Goal: Information Seeking & Learning: Find specific page/section

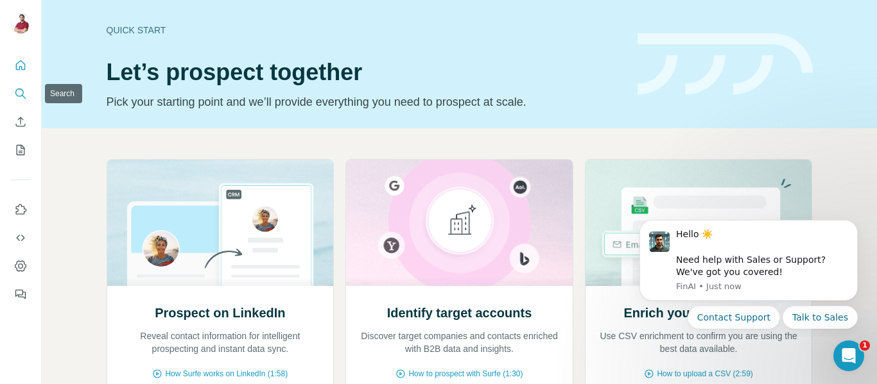
click at [22, 99] on icon "Search" at bounding box center [20, 93] width 13 height 13
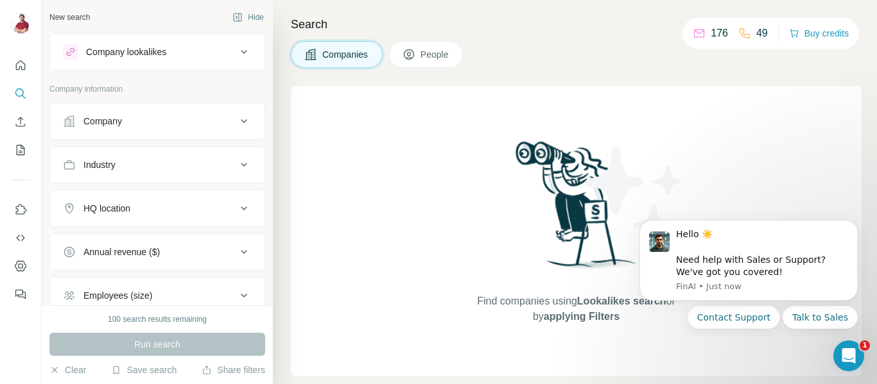
click at [450, 58] on span "People" at bounding box center [435, 54] width 30 height 13
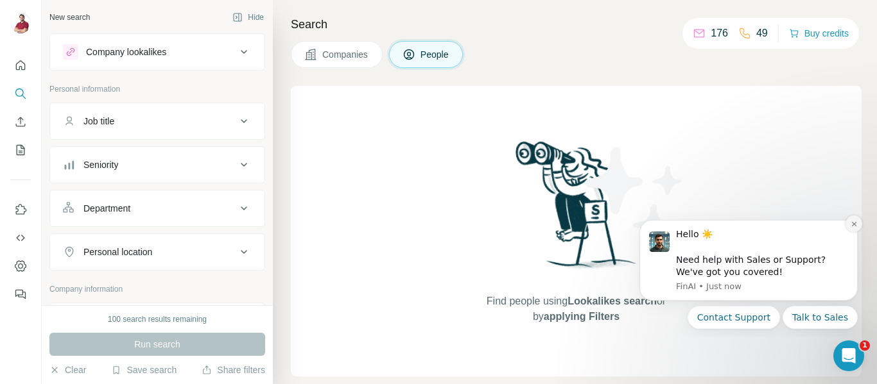
click at [861, 223] on button "Dismiss notification" at bounding box center [853, 224] width 17 height 17
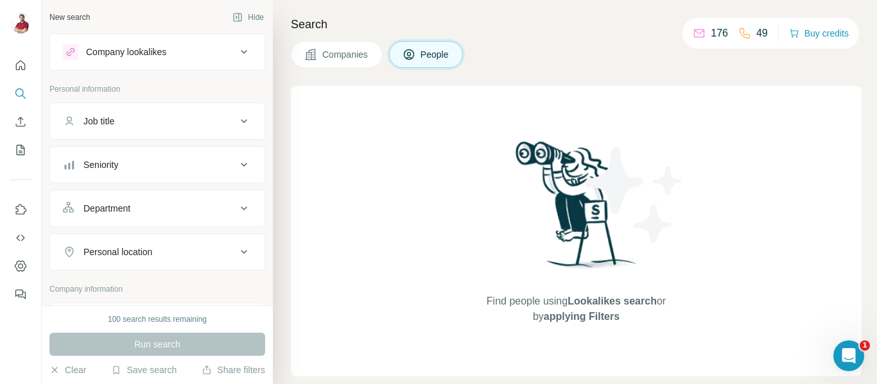
click at [348, 65] on button "Companies" at bounding box center [337, 54] width 92 height 27
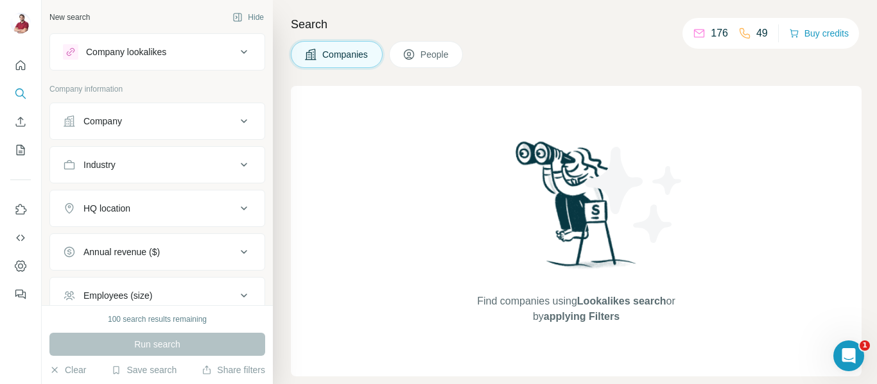
click at [434, 59] on span "People" at bounding box center [435, 54] width 30 height 13
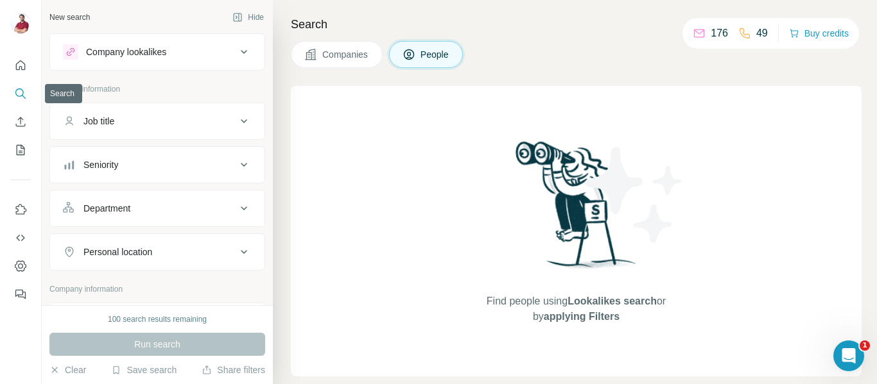
click at [21, 94] on icon "Search" at bounding box center [20, 93] width 13 height 13
click at [404, 53] on button "People" at bounding box center [426, 54] width 74 height 27
click at [608, 306] on span "Lookalikes search" at bounding box center [611, 301] width 89 height 11
click at [251, 24] on button "Hide" at bounding box center [247, 17] width 49 height 19
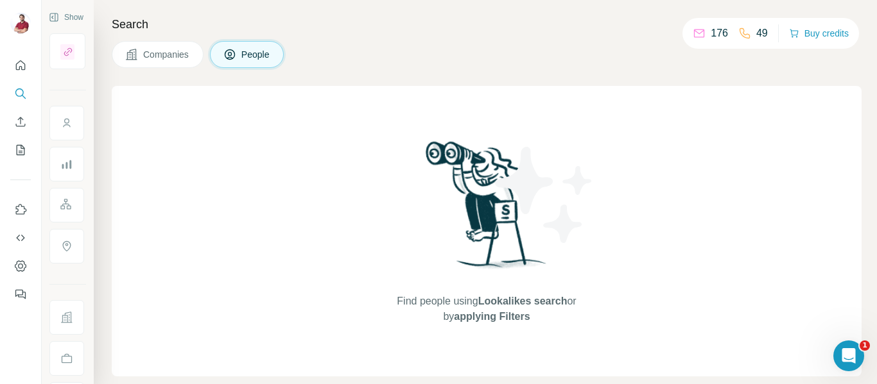
click at [474, 113] on div "Find people using Lookalikes search or by applying Filters" at bounding box center [486, 231] width 231 height 291
click at [264, 54] on span "People" at bounding box center [256, 54] width 30 height 13
click at [177, 44] on button "Companies" at bounding box center [158, 54] width 92 height 27
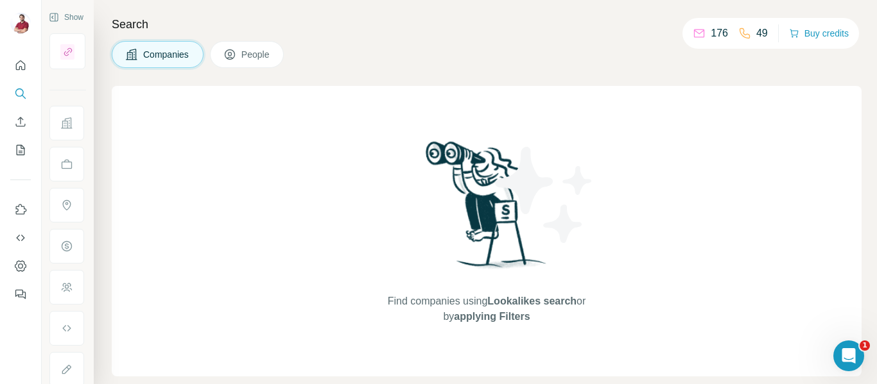
click at [178, 45] on button "Companies" at bounding box center [158, 54] width 92 height 27
click at [181, 49] on span "Companies" at bounding box center [166, 54] width 47 height 13
click at [260, 60] on span "People" at bounding box center [256, 54] width 30 height 13
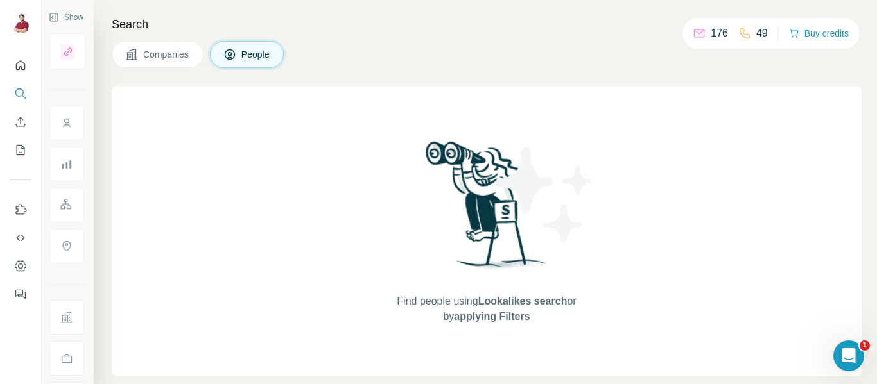
click at [271, 60] on span "People" at bounding box center [256, 54] width 30 height 13
click at [19, 92] on icon "Search" at bounding box center [20, 93] width 13 height 13
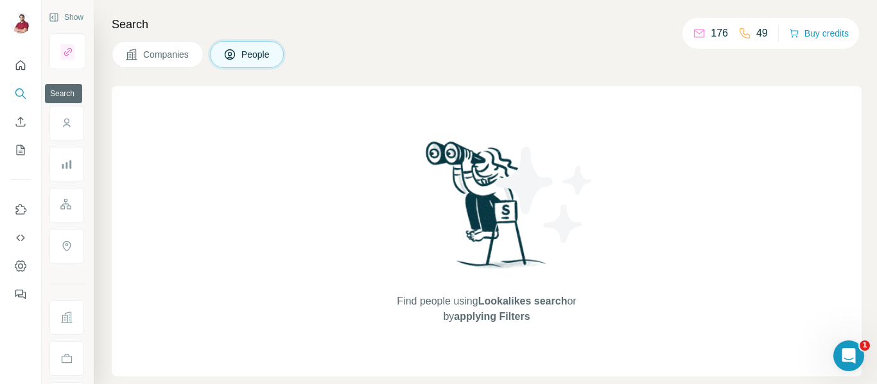
click at [21, 94] on icon "Search" at bounding box center [20, 93] width 13 height 13
click at [279, 54] on button "People" at bounding box center [247, 54] width 74 height 27
click at [252, 49] on span "People" at bounding box center [256, 54] width 30 height 13
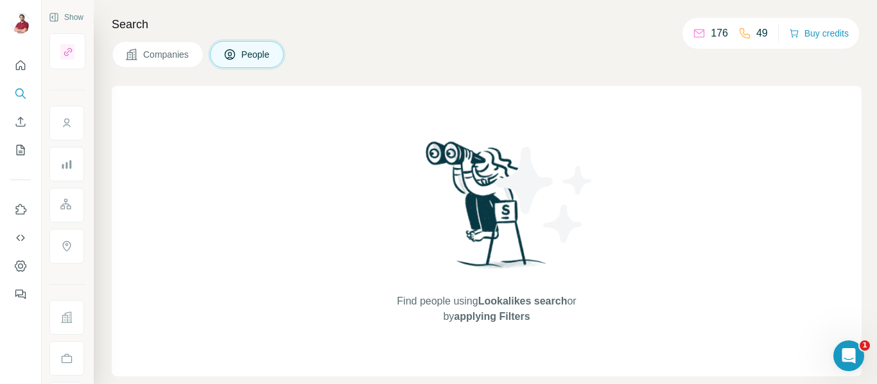
click at [252, 49] on span "People" at bounding box center [256, 54] width 30 height 13
click at [841, 346] on icon "Open Intercom Messenger" at bounding box center [846, 354] width 21 height 21
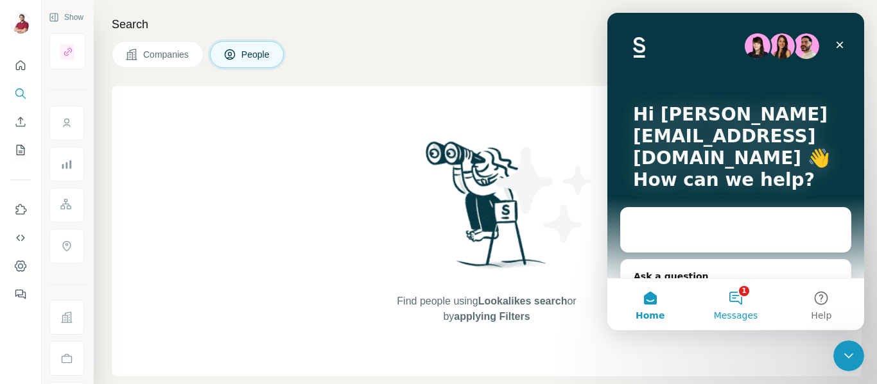
click at [728, 301] on button "1 Messages" at bounding box center [734, 304] width 85 height 51
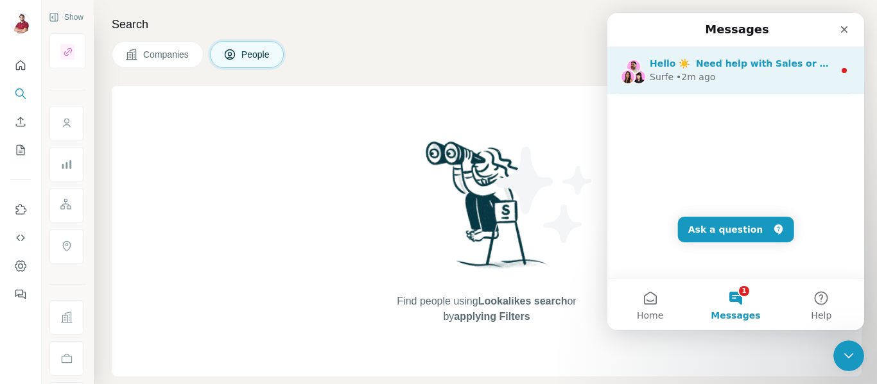
click at [745, 73] on div "Surfe • 2m ago" at bounding box center [741, 77] width 184 height 13
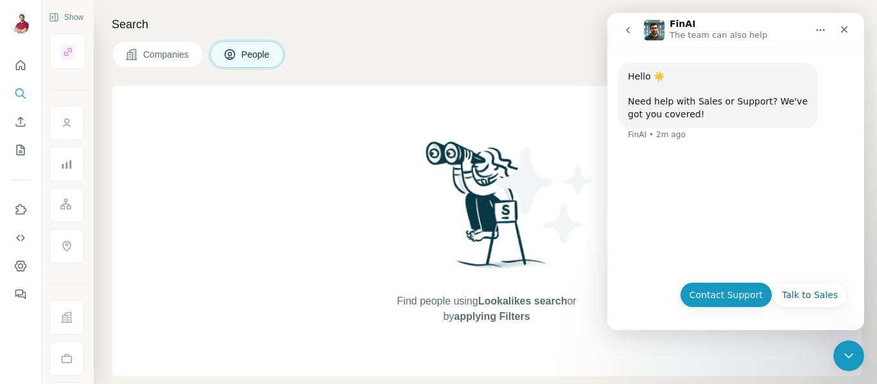
click at [748, 295] on button "Contact Support" at bounding box center [726, 295] width 92 height 26
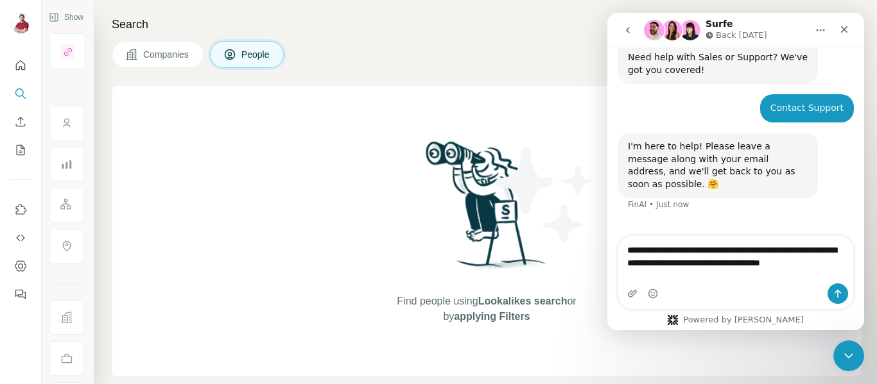
scroll to position [57, 0]
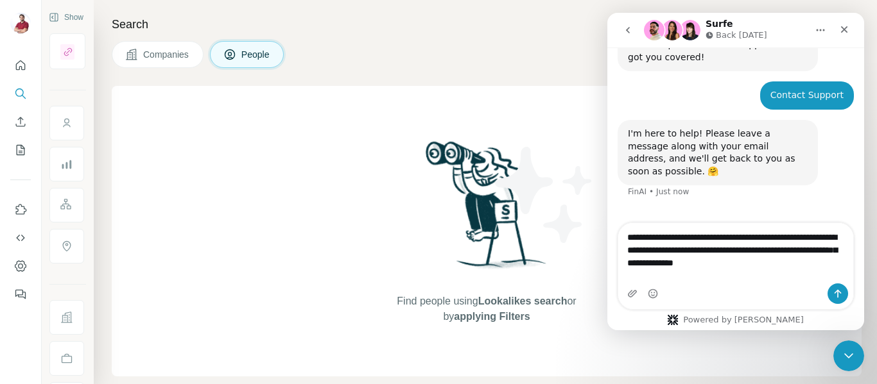
type textarea "**********"
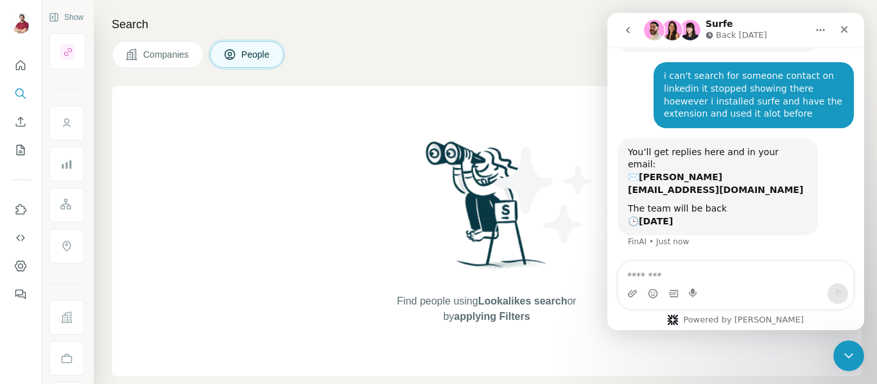
scroll to position [190, 0]
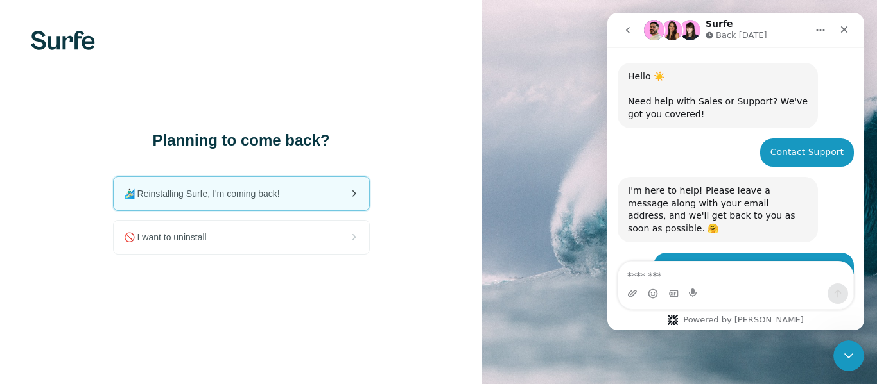
scroll to position [190, 0]
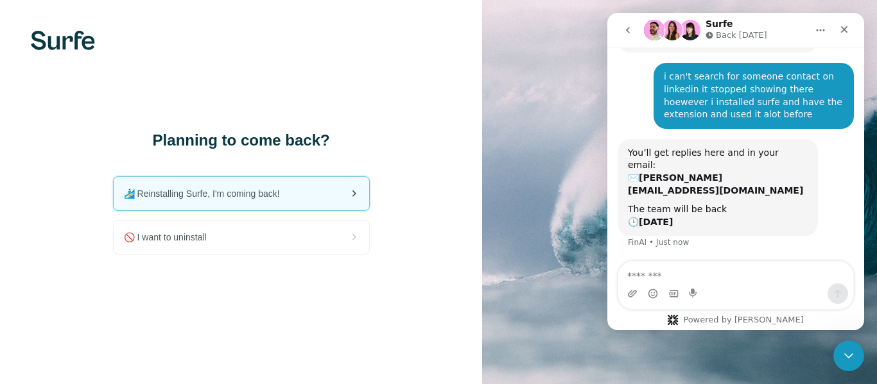
click at [292, 194] on div "🏄🏻‍♂️ Reinstalling Surfe, I'm coming back!" at bounding box center [241, 193] width 255 height 33
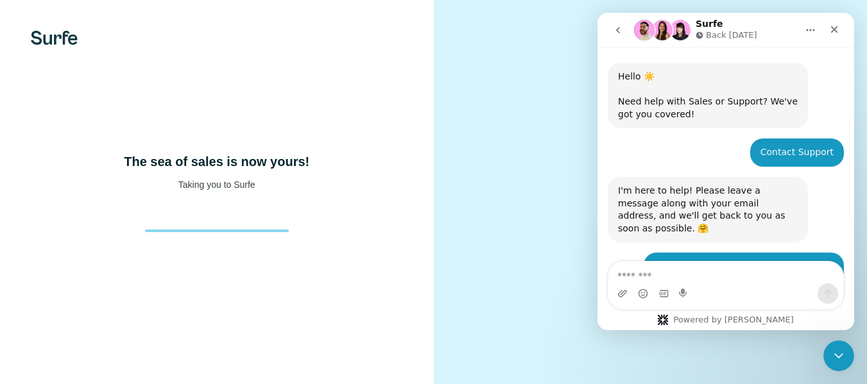
scroll to position [190, 0]
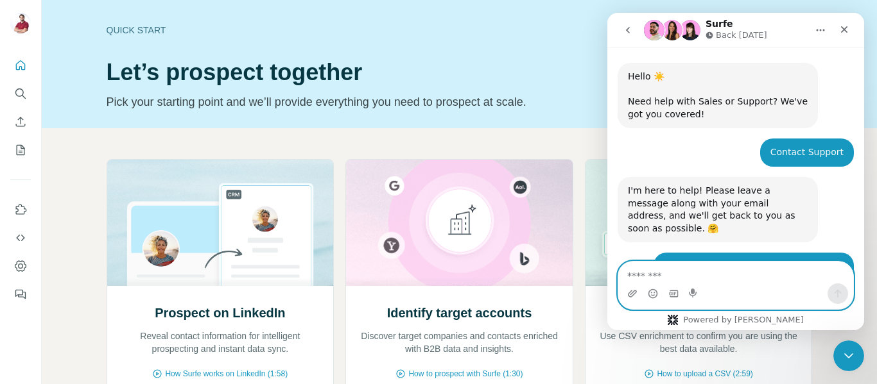
scroll to position [190, 0]
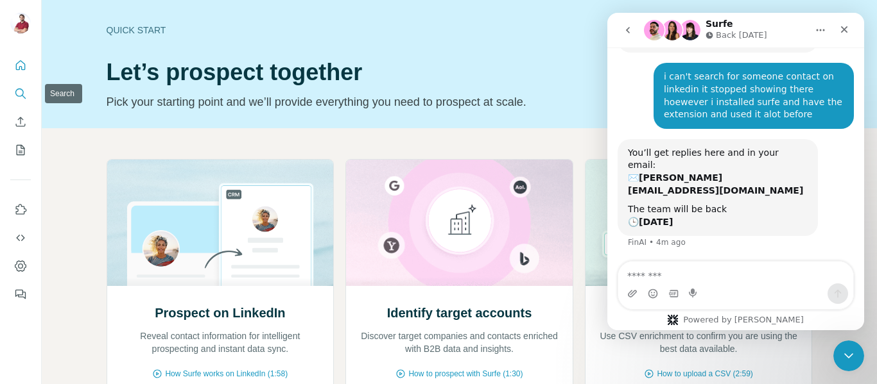
click at [26, 90] on icon "Search" at bounding box center [20, 93] width 13 height 13
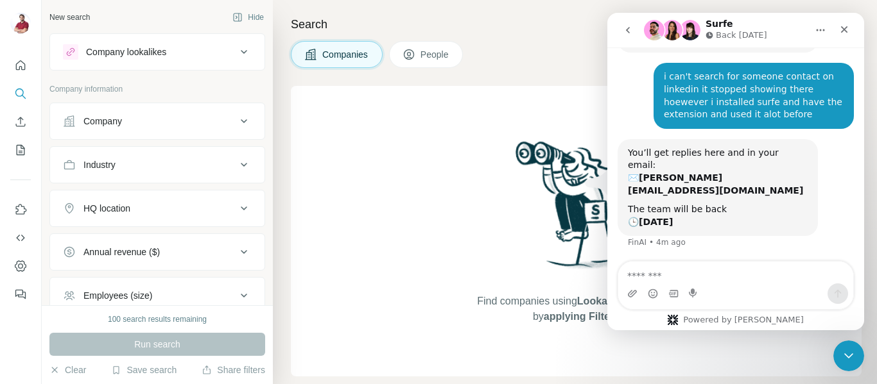
click at [175, 114] on button "Company" at bounding box center [157, 121] width 214 height 31
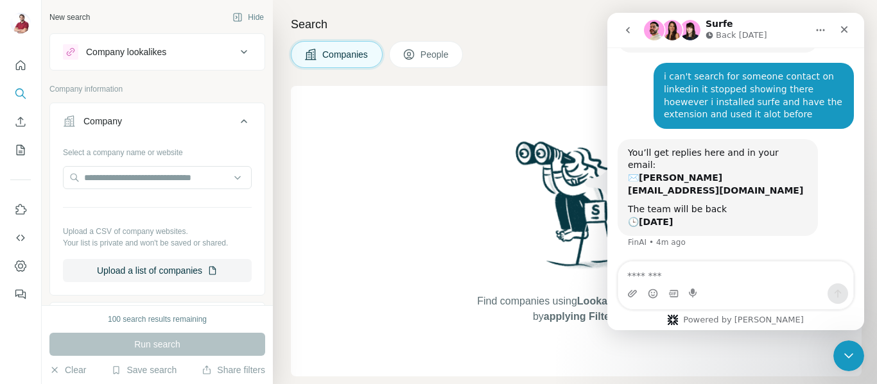
click at [434, 43] on button "People" at bounding box center [426, 54] width 74 height 27
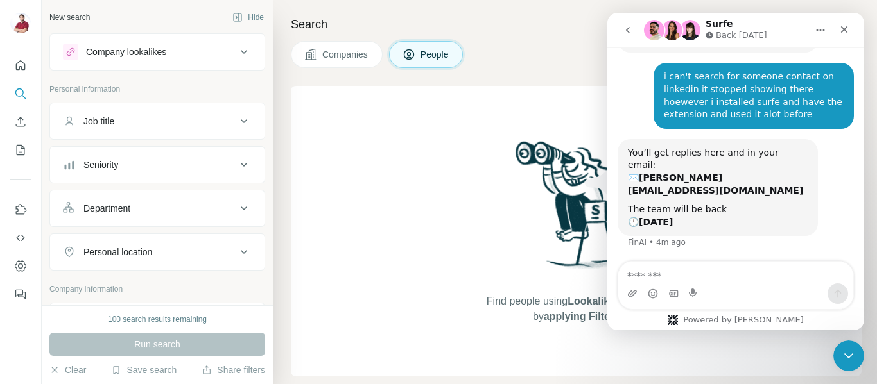
click at [206, 62] on button "Company lookalikes" at bounding box center [157, 52] width 214 height 31
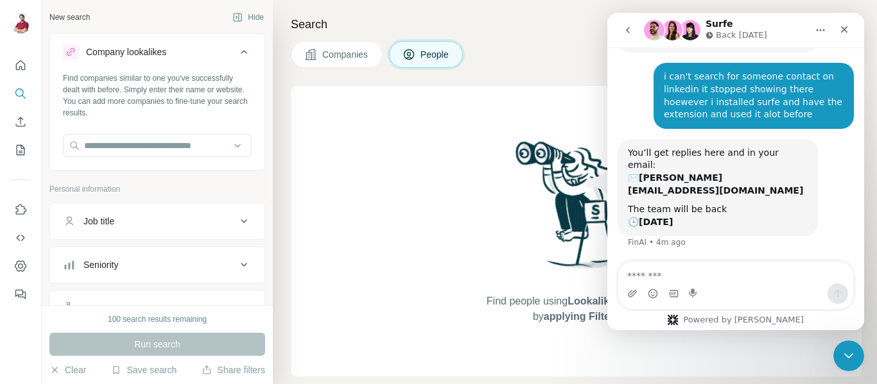
click at [246, 51] on button "Company lookalikes" at bounding box center [157, 55] width 214 height 36
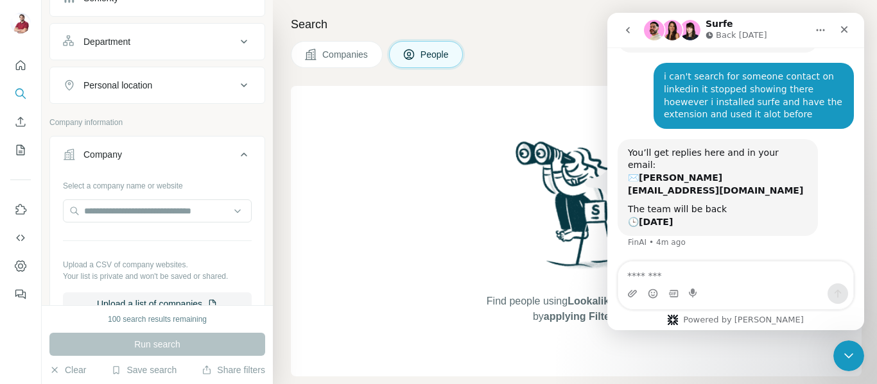
scroll to position [168, 0]
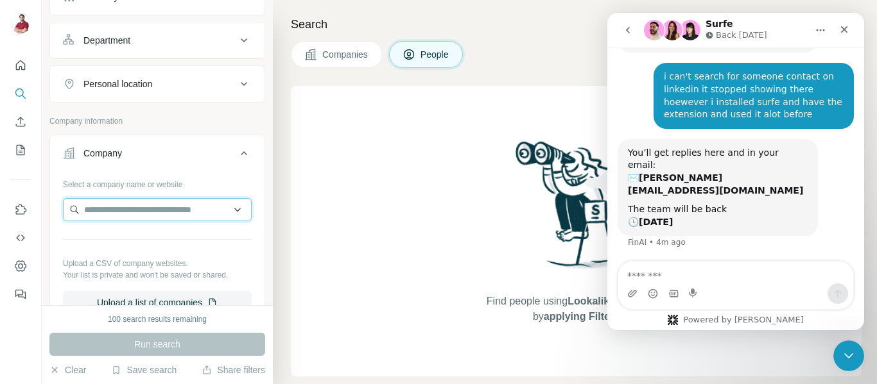
click at [193, 212] on input "text" at bounding box center [157, 209] width 189 height 23
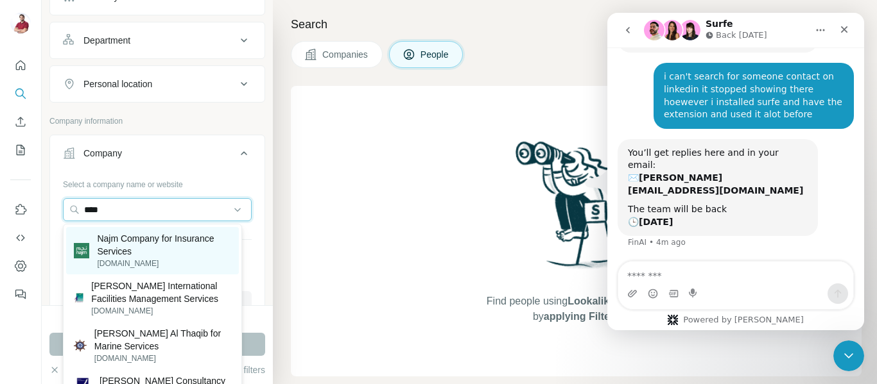
type input "****"
click at [203, 235] on p "Najm Company for Insurance Services" at bounding box center [164, 245] width 134 height 26
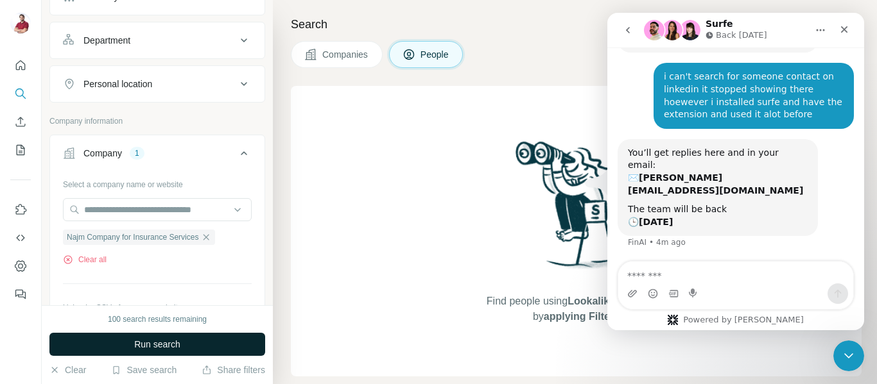
click at [210, 333] on button "Run search" at bounding box center [157, 344] width 216 height 23
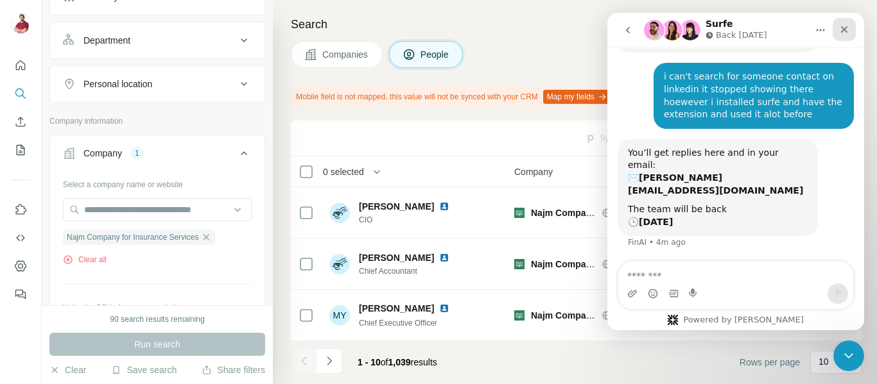
click at [842, 40] on div "Close" at bounding box center [843, 29] width 23 height 23
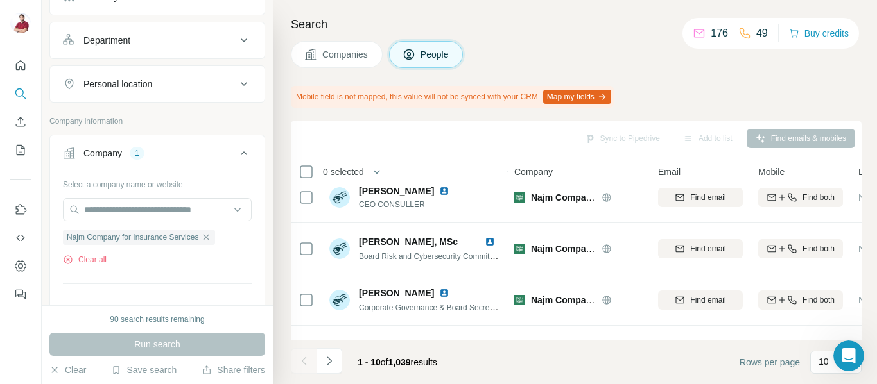
scroll to position [232, 0]
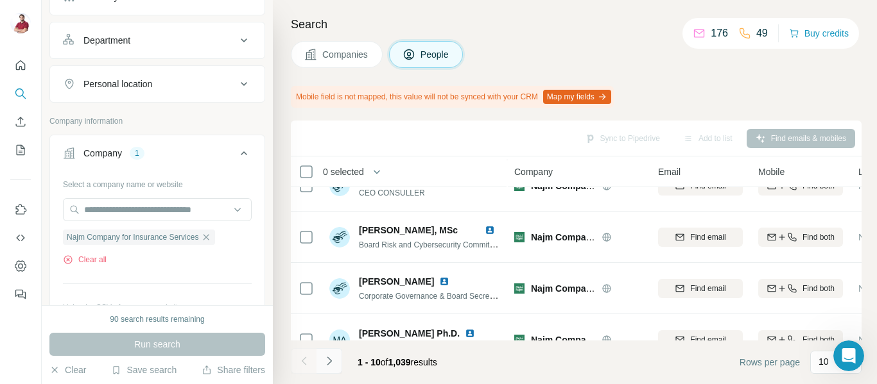
click at [332, 367] on icon "Navigate to next page" at bounding box center [329, 361] width 13 height 13
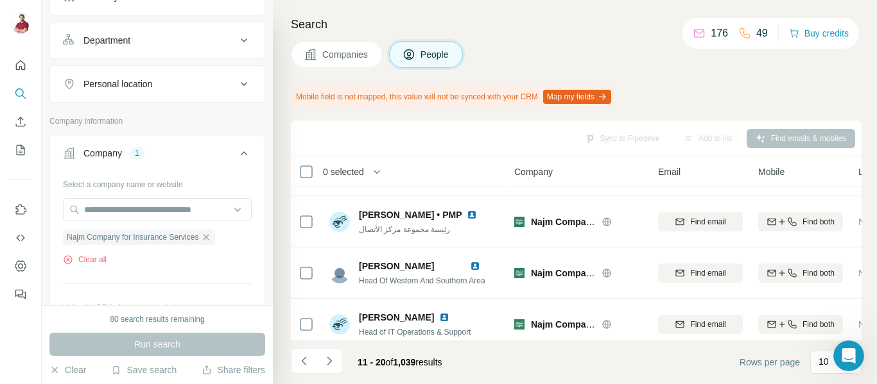
scroll to position [366, 0]
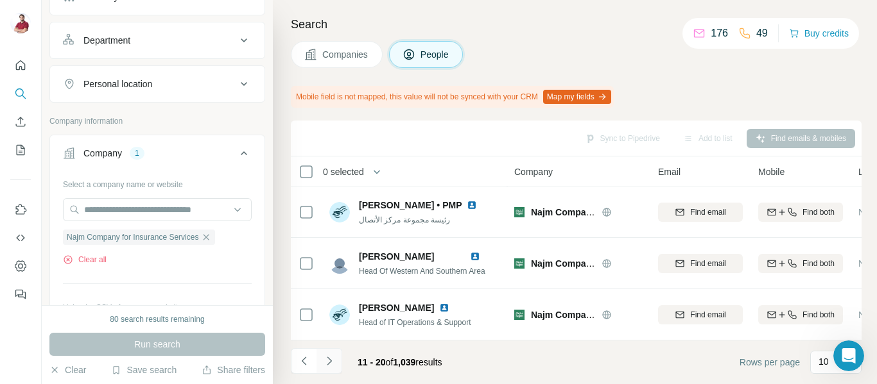
click at [323, 368] on button "Navigate to next page" at bounding box center [329, 361] width 26 height 26
click at [336, 362] on button "Navigate to next page" at bounding box center [329, 361] width 26 height 26
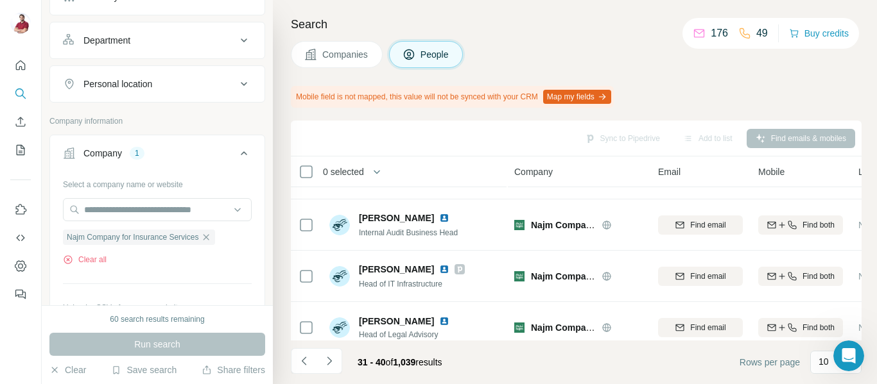
scroll to position [0, 0]
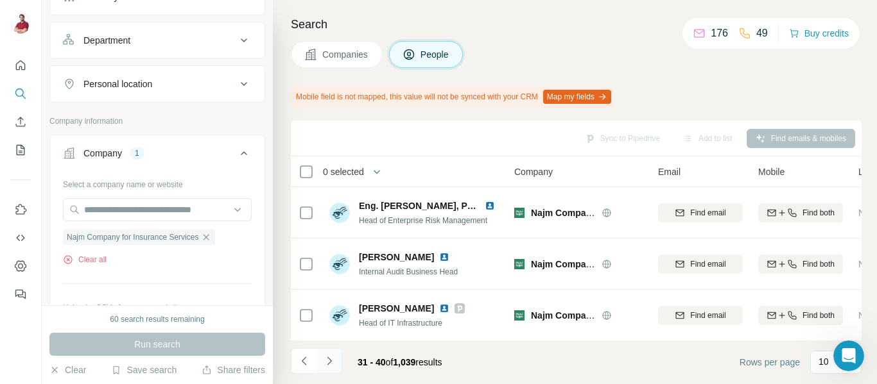
click at [331, 370] on button "Navigate to next page" at bounding box center [329, 361] width 26 height 26
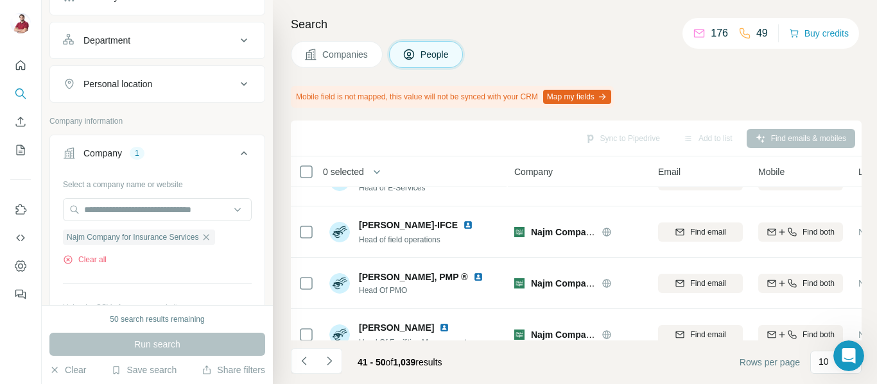
scroll to position [366, 0]
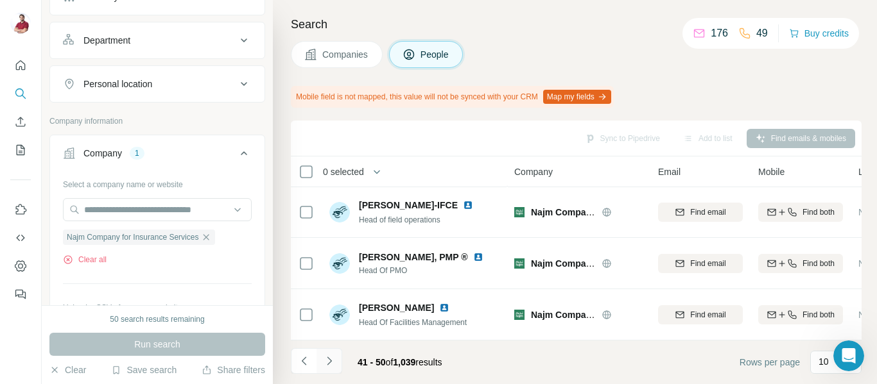
click at [337, 367] on button "Navigate to next page" at bounding box center [329, 361] width 26 height 26
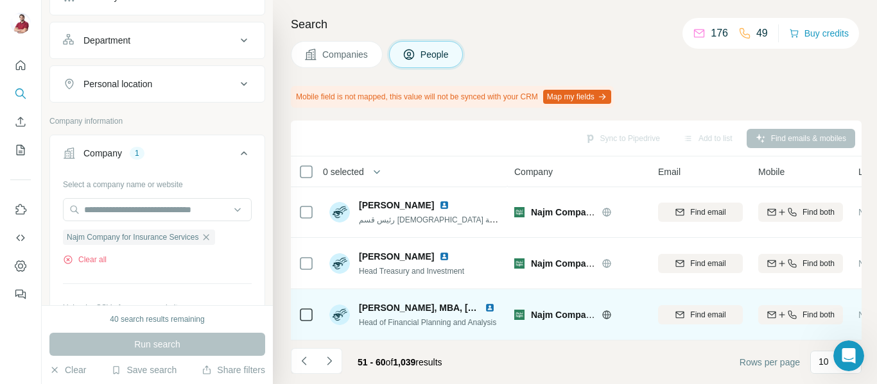
scroll to position [0, 0]
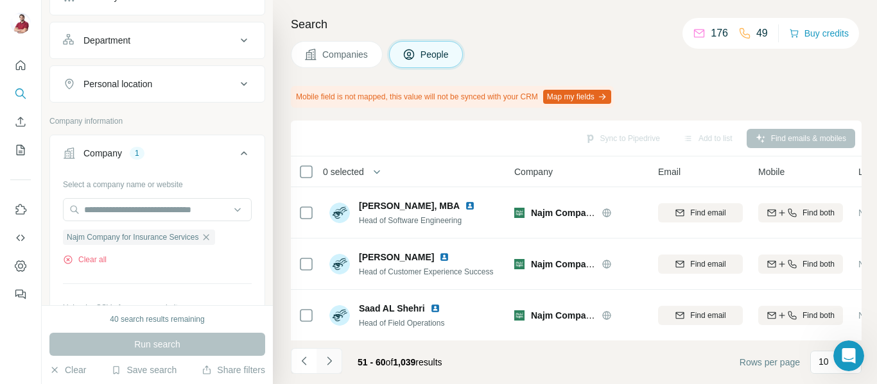
click at [340, 363] on button "Navigate to next page" at bounding box center [329, 361] width 26 height 26
click at [338, 359] on button "Navigate to next page" at bounding box center [329, 361] width 26 height 26
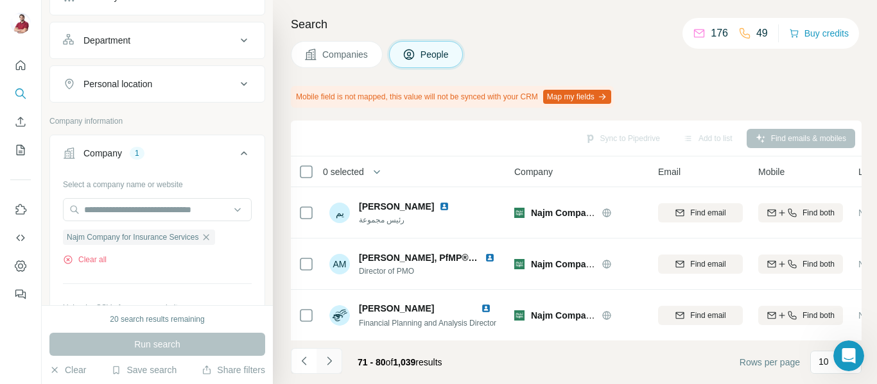
click at [332, 370] on button "Navigate to next page" at bounding box center [329, 361] width 26 height 26
click at [332, 363] on icon "Navigate to next page" at bounding box center [329, 361] width 13 height 13
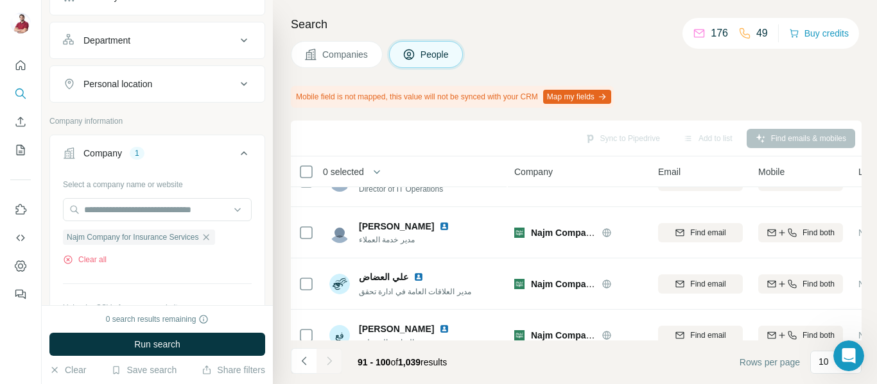
scroll to position [27, 0]
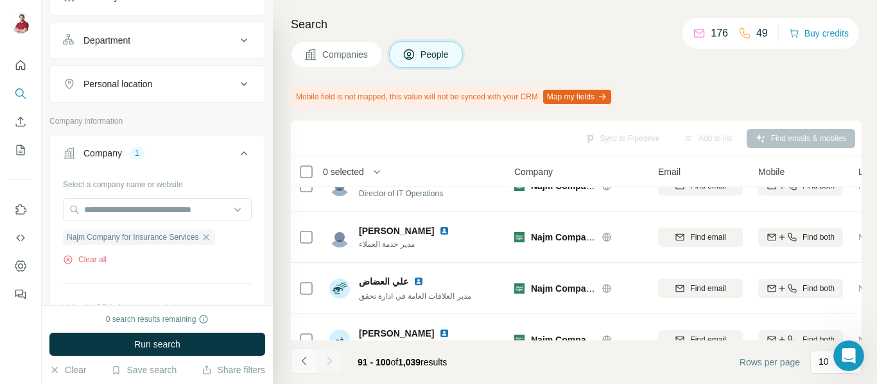
click at [304, 363] on icon "Navigate to previous page" at bounding box center [303, 361] width 4 height 8
click at [304, 364] on icon "Navigate to previous page" at bounding box center [303, 361] width 4 height 8
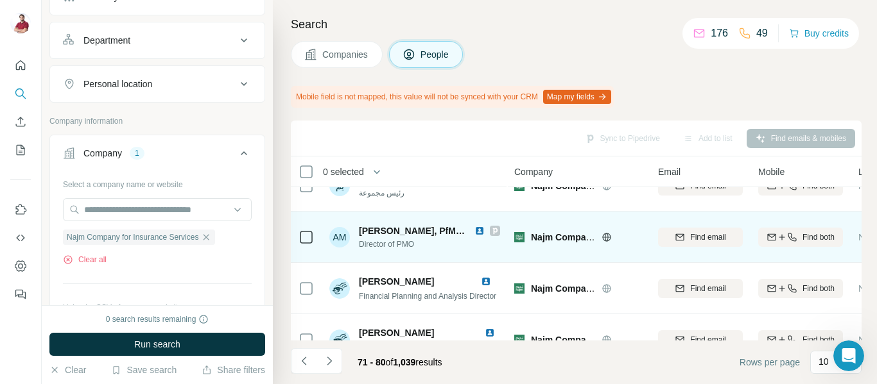
scroll to position [0, 0]
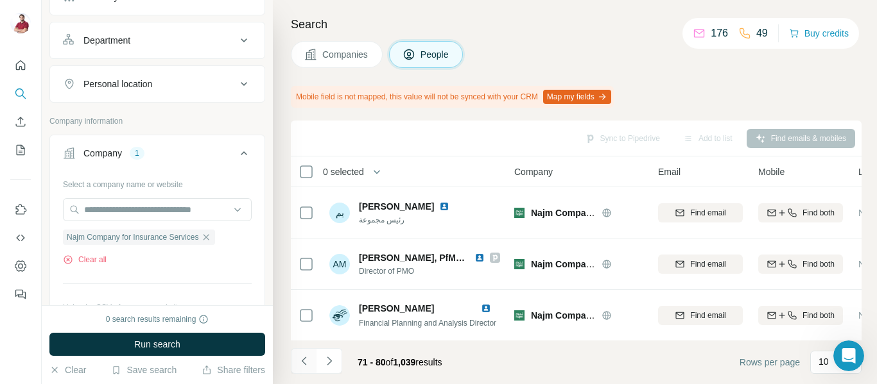
click at [301, 368] on button "Navigate to previous page" at bounding box center [304, 361] width 26 height 26
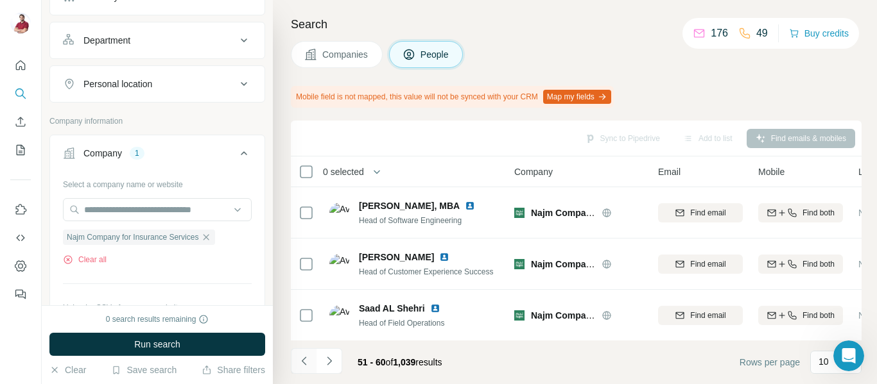
click at [301, 368] on button "Navigate to previous page" at bounding box center [304, 361] width 26 height 26
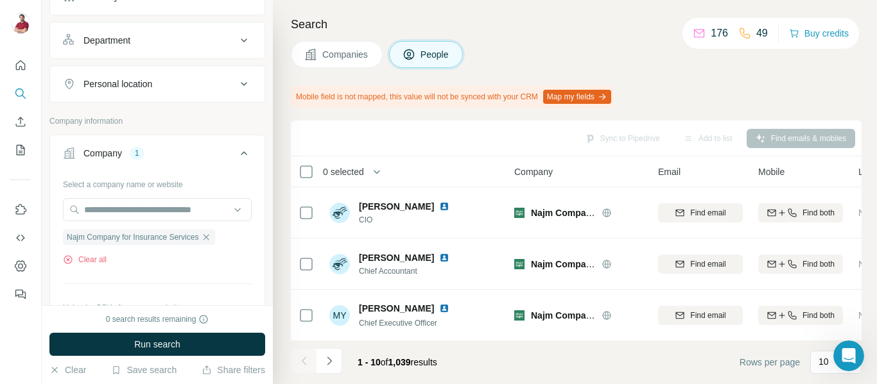
click at [301, 368] on div at bounding box center [304, 361] width 26 height 26
click at [513, 357] on footer "1 - 10 of 1,039 results Rows per page 10" at bounding box center [576, 363] width 571 height 44
click at [334, 369] on button "Navigate to next page" at bounding box center [329, 361] width 26 height 26
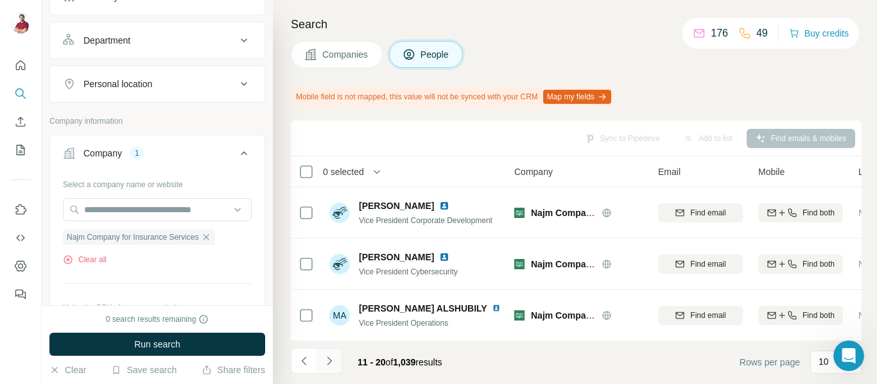
click at [325, 370] on button "Navigate to next page" at bounding box center [329, 361] width 26 height 26
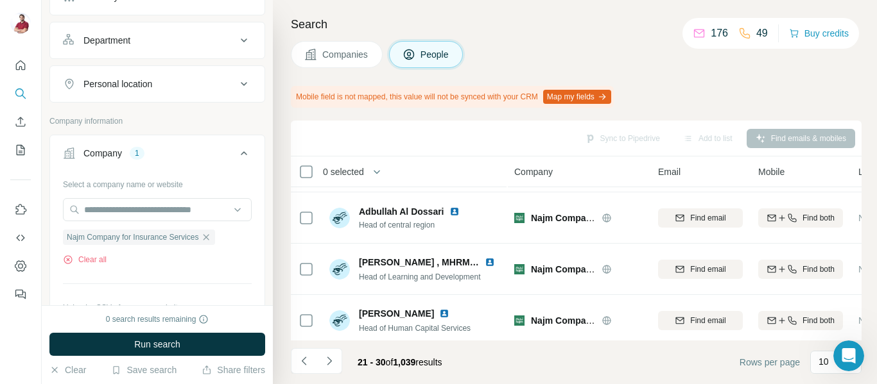
scroll to position [366, 0]
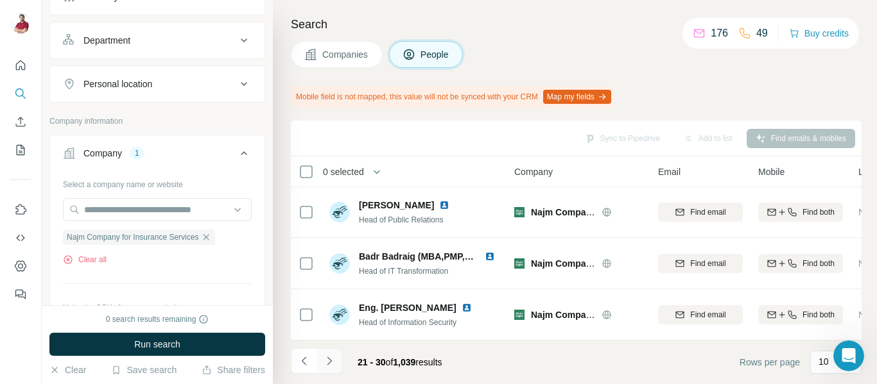
click at [332, 364] on icon "Navigate to next page" at bounding box center [329, 361] width 13 height 13
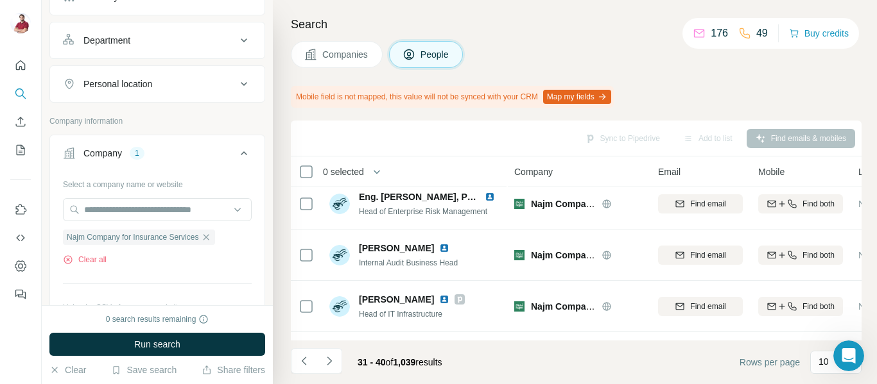
scroll to position [0, 0]
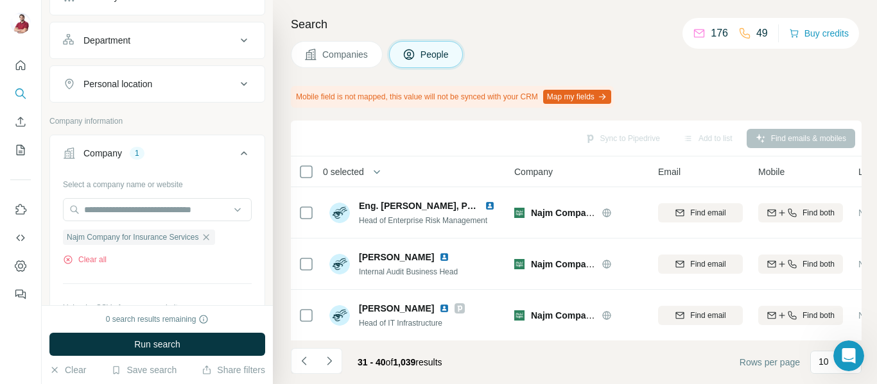
click at [343, 365] on div "31 - 40 of 1,039 results" at bounding box center [372, 362] width 162 height 28
click at [333, 364] on icon "Navigate to next page" at bounding box center [329, 361] width 13 height 13
click at [334, 370] on button "Navigate to next page" at bounding box center [329, 361] width 26 height 26
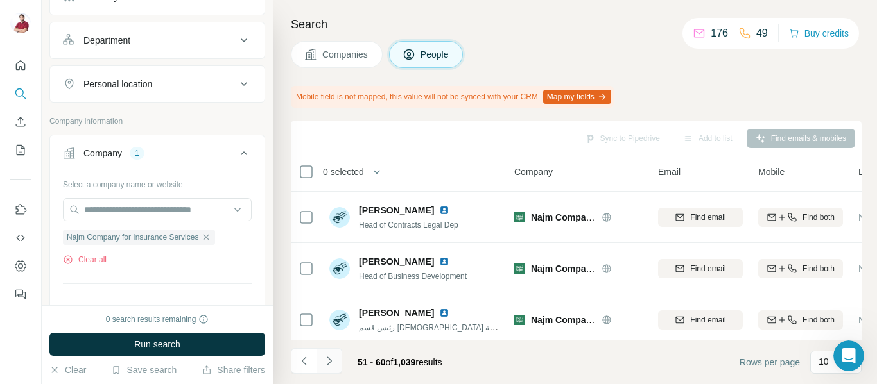
scroll to position [253, 0]
click at [300, 366] on icon "Navigate to previous page" at bounding box center [304, 361] width 13 height 13
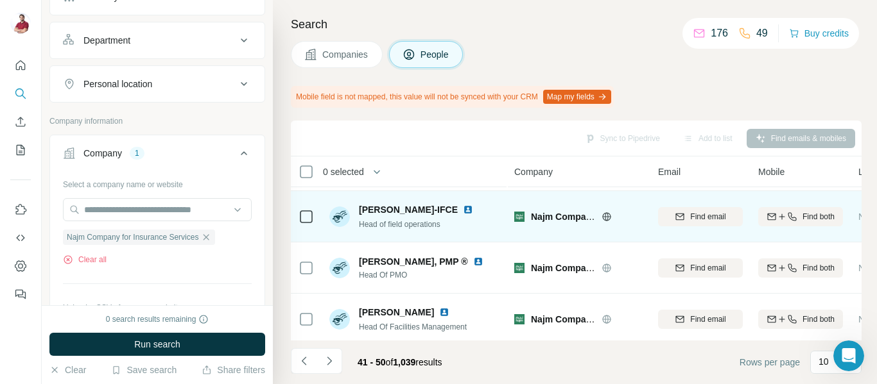
scroll to position [366, 0]
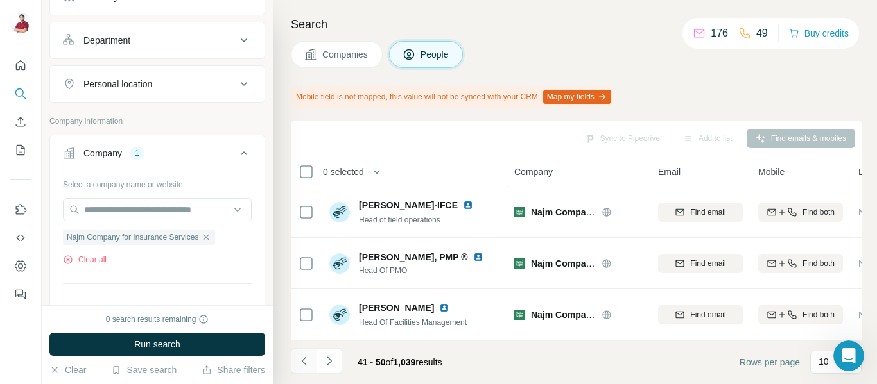
click at [307, 358] on icon "Navigate to previous page" at bounding box center [304, 361] width 13 height 13
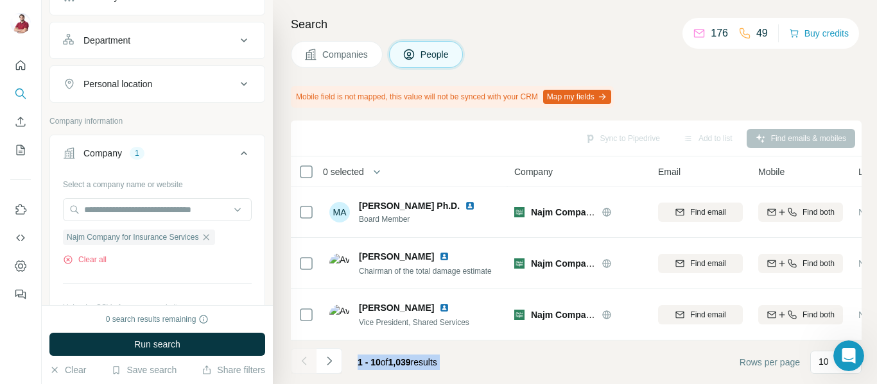
click at [307, 358] on div at bounding box center [304, 361] width 26 height 26
click at [327, 368] on button "Navigate to next page" at bounding box center [329, 361] width 26 height 26
click at [494, 363] on footer "11 - 20 of 1,039 results Rows per page 10" at bounding box center [576, 363] width 571 height 44
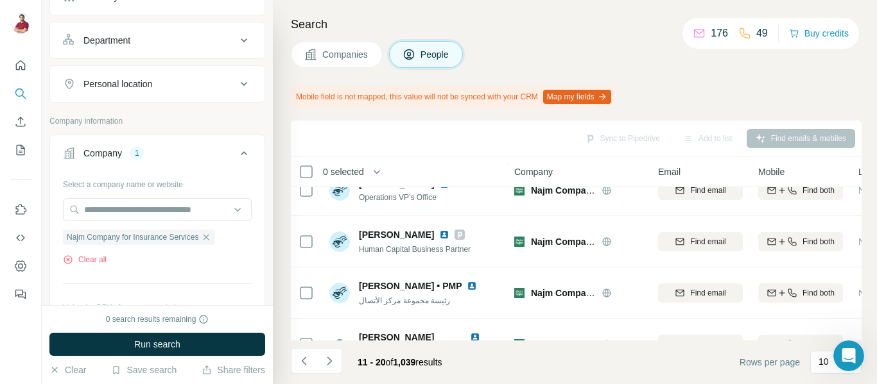
scroll to position [320, 0]
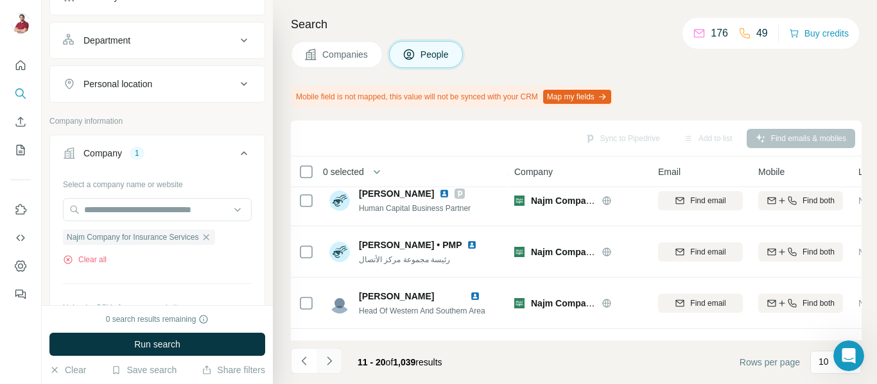
click at [341, 370] on button "Navigate to next page" at bounding box center [329, 361] width 26 height 26
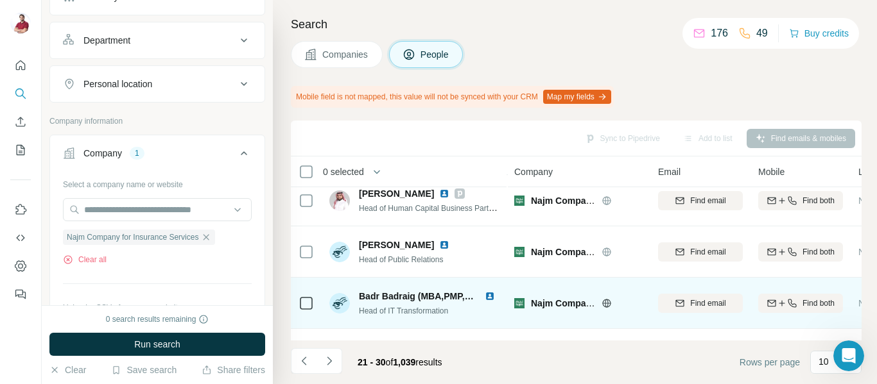
scroll to position [366, 0]
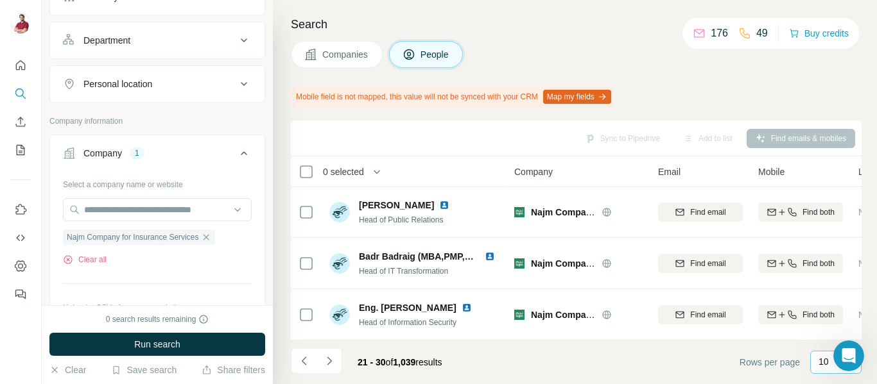
click at [818, 365] on p "10" at bounding box center [823, 362] width 10 height 13
click at [837, 264] on div "60" at bounding box center [836, 264] width 30 height 13
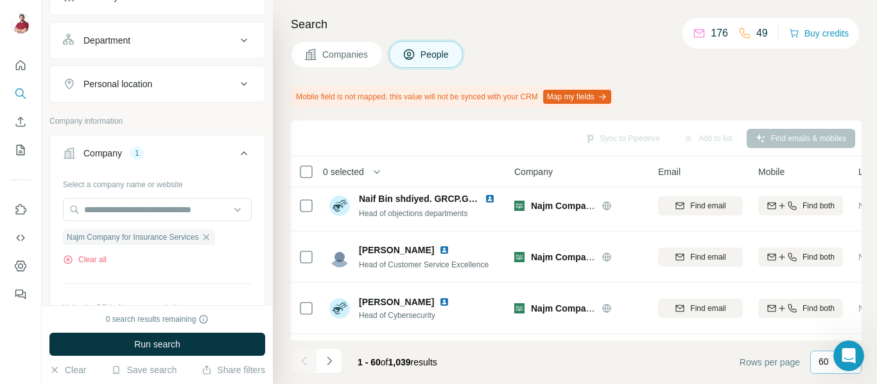
scroll to position [2215, 0]
click at [388, 174] on button "button" at bounding box center [377, 172] width 26 height 26
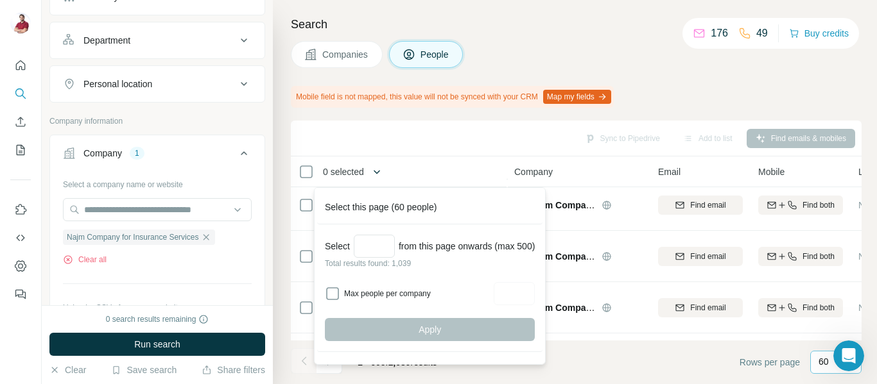
click at [381, 174] on icon "button" at bounding box center [376, 172] width 13 height 13
click at [667, 174] on span "Email" at bounding box center [669, 172] width 22 height 13
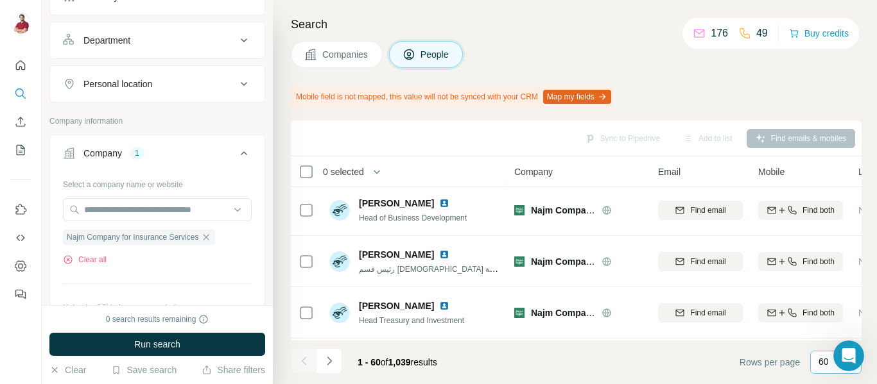
scroll to position [2934, 0]
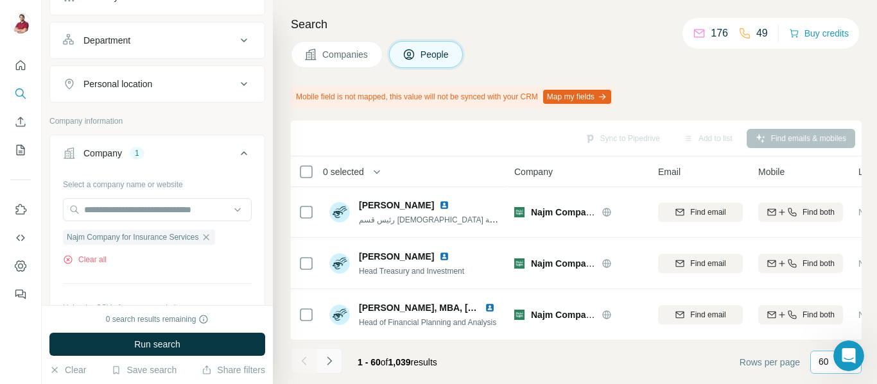
click at [332, 359] on icon "Navigate to next page" at bounding box center [329, 361] width 13 height 13
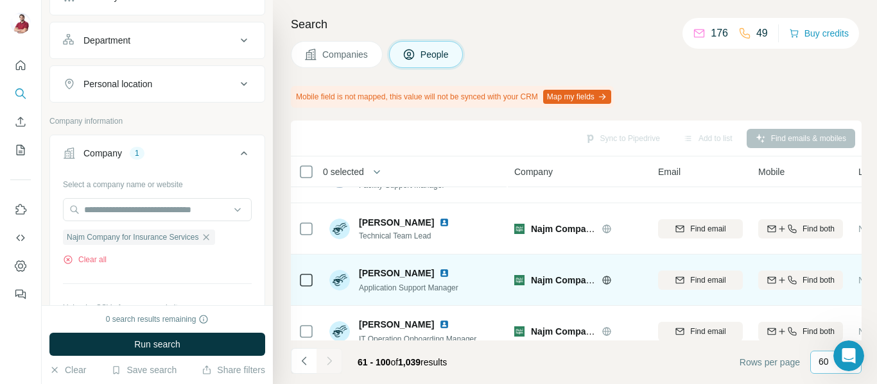
scroll to position [1907, 0]
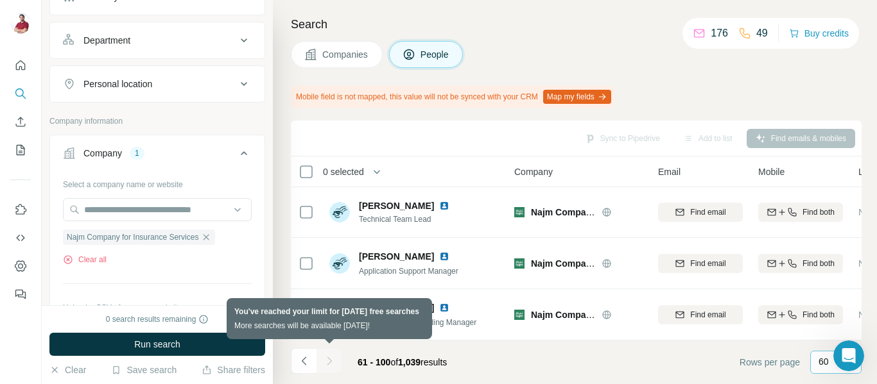
click at [332, 366] on div at bounding box center [329, 361] width 26 height 26
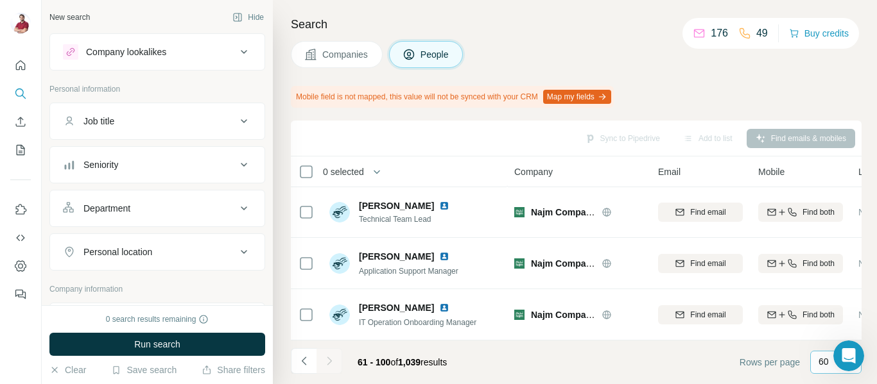
scroll to position [190, 0]
click at [741, 92] on div "Mobile field is not mapped, this value will not be synced with your CRM Map my …" at bounding box center [576, 97] width 571 height 22
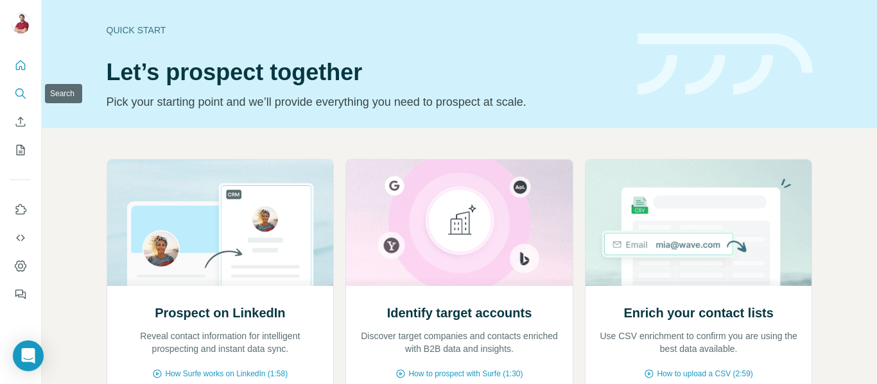
click at [22, 97] on icon "Search" at bounding box center [20, 93] width 13 height 13
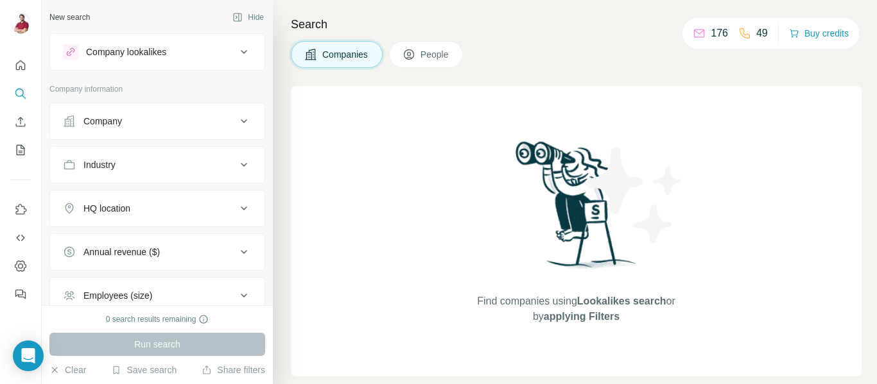
click at [433, 52] on span "People" at bounding box center [435, 54] width 30 height 13
